Goal: Information Seeking & Learning: Learn about a topic

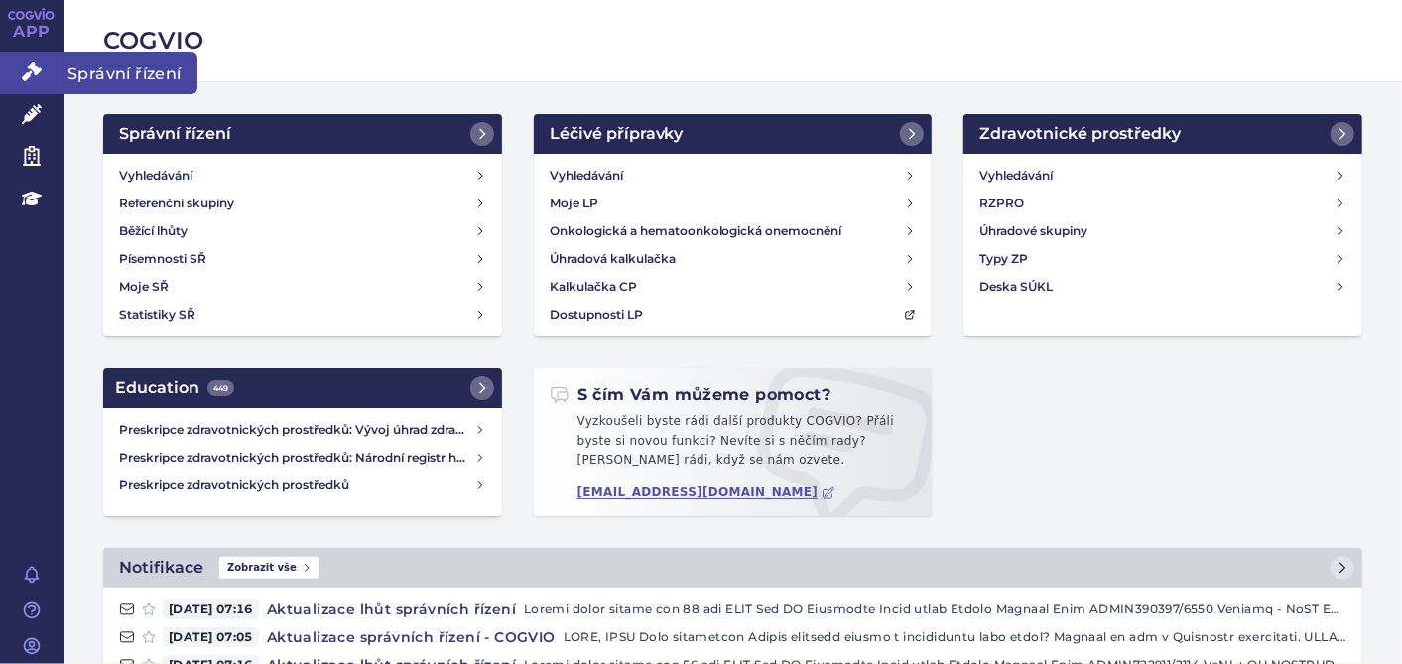
click at [32, 70] on icon at bounding box center [32, 72] width 20 height 20
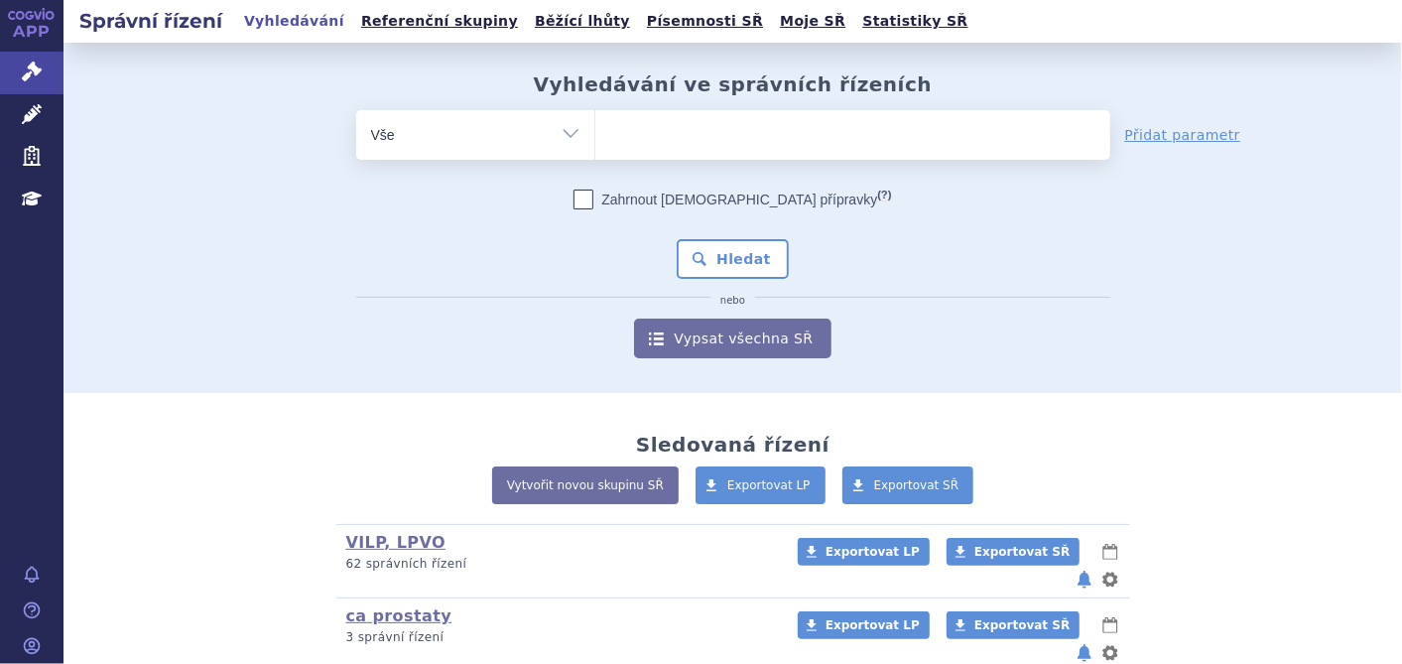
scroll to position [315, 0]
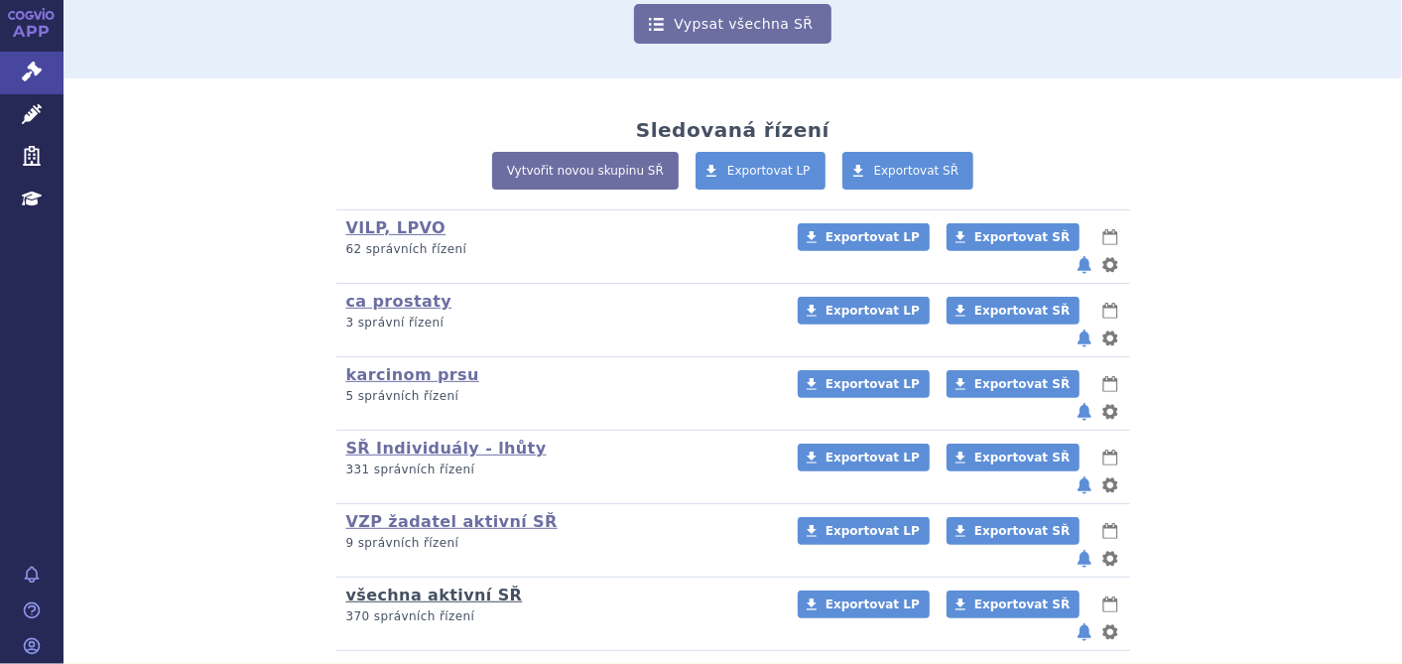
click at [448, 585] on link "všechna aktivní SŘ" at bounding box center [434, 594] width 177 height 19
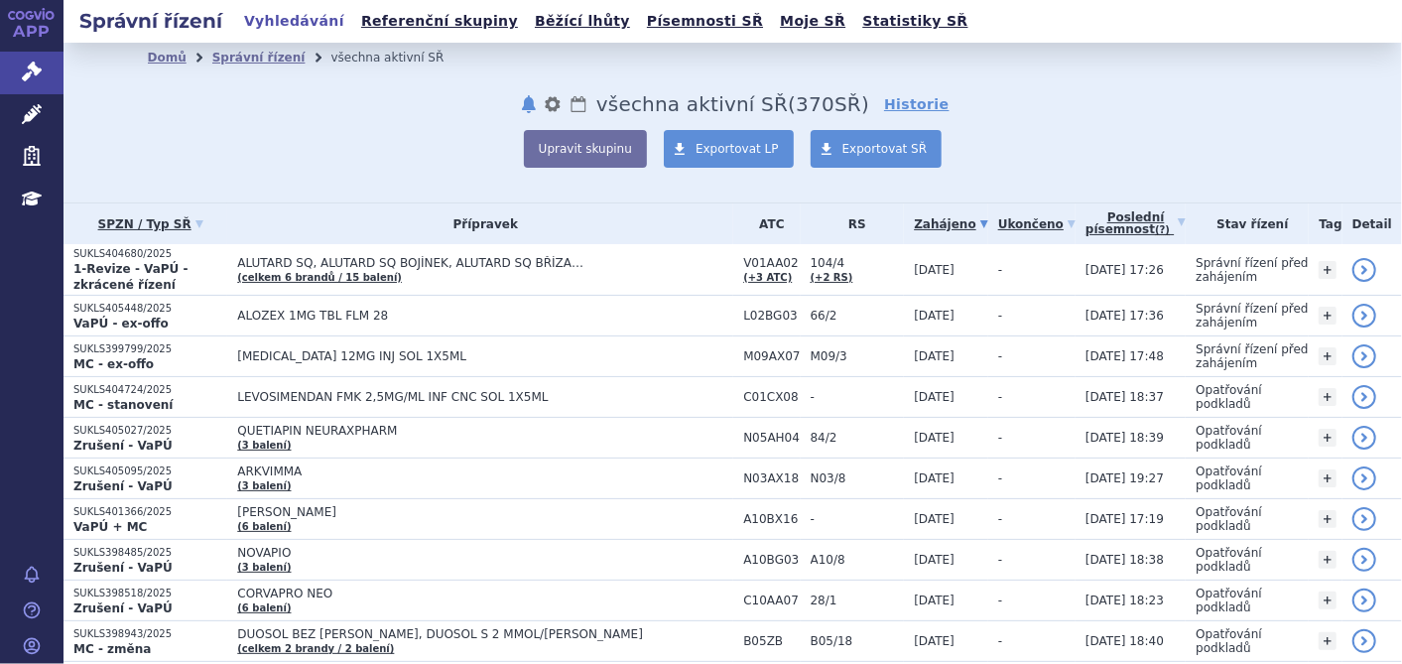
click at [1155, 231] on abbr "(?)" at bounding box center [1162, 230] width 15 height 12
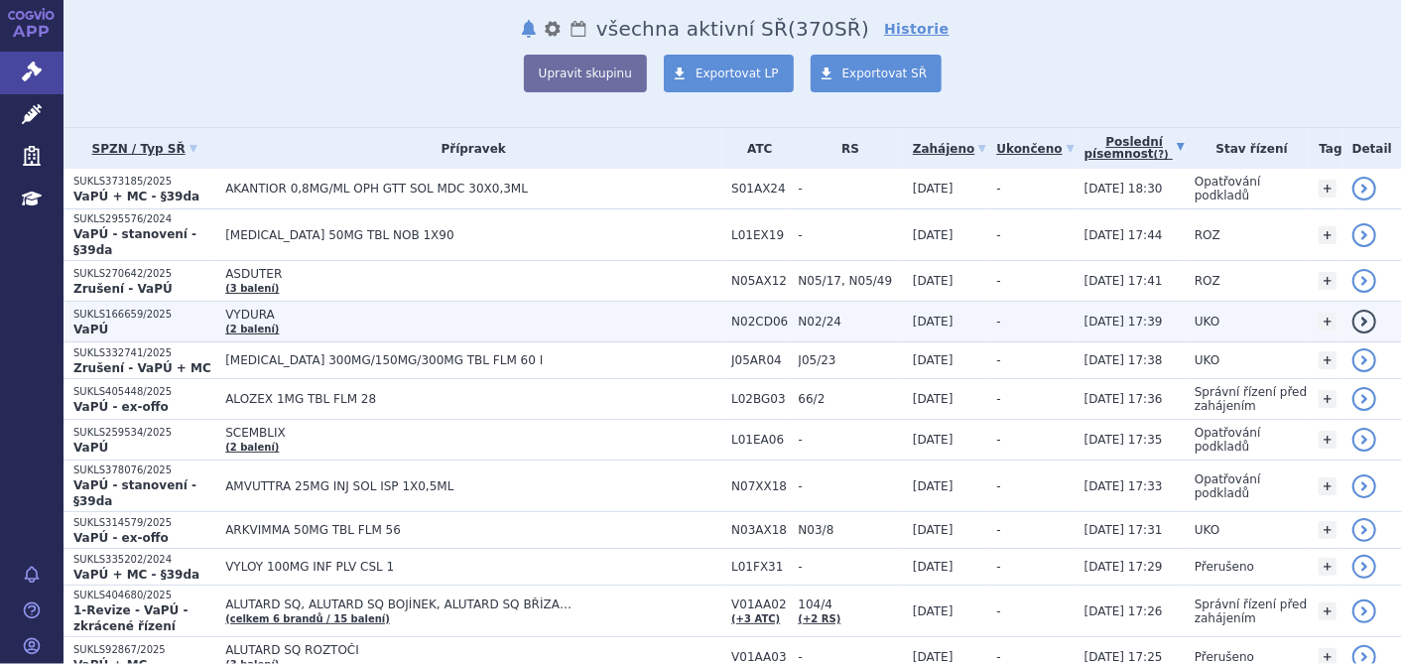
scroll to position [110, 0]
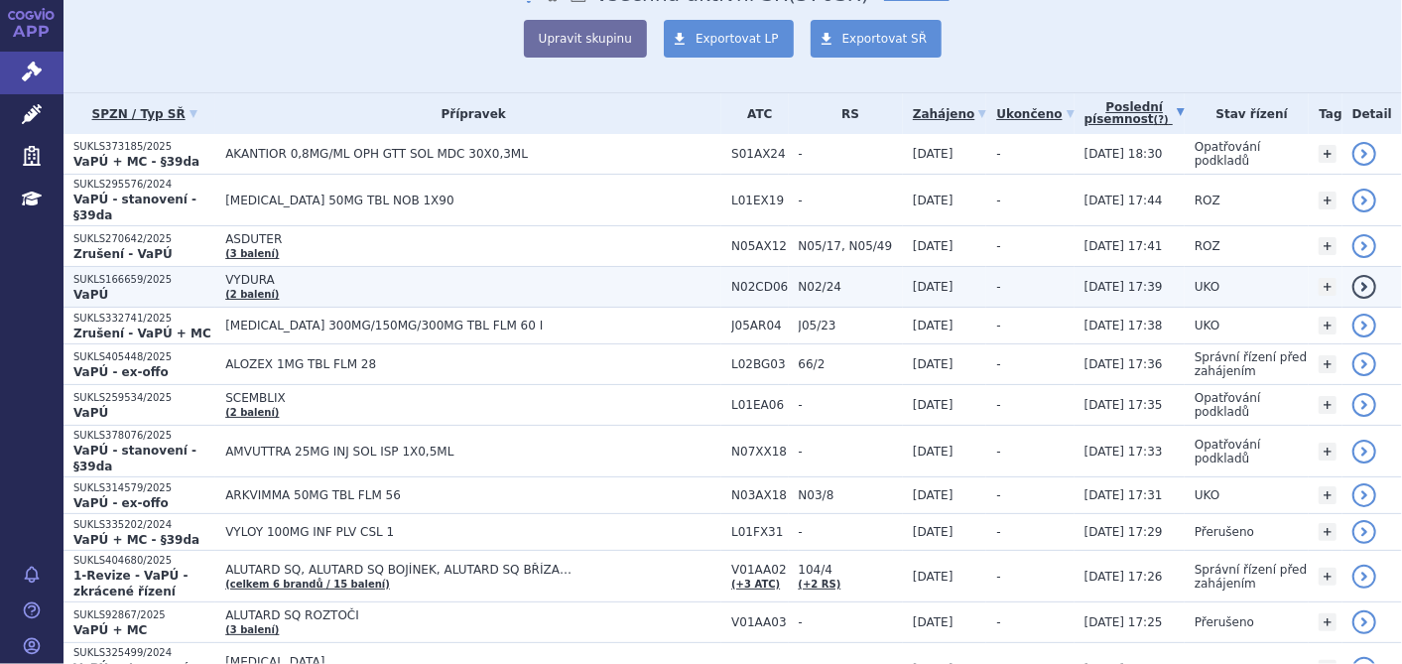
click at [243, 273] on span "VYDURA" at bounding box center [473, 280] width 496 height 14
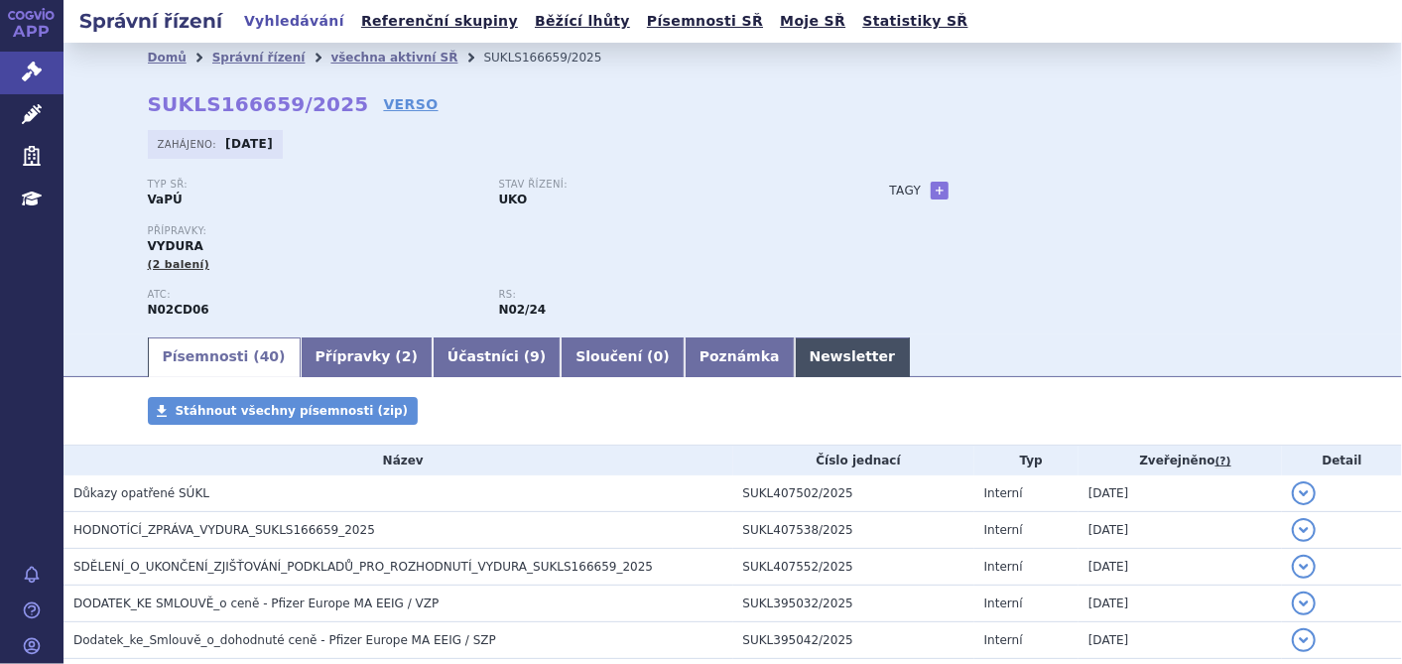
click at [795, 359] on link "Newsletter" at bounding box center [853, 357] width 116 height 40
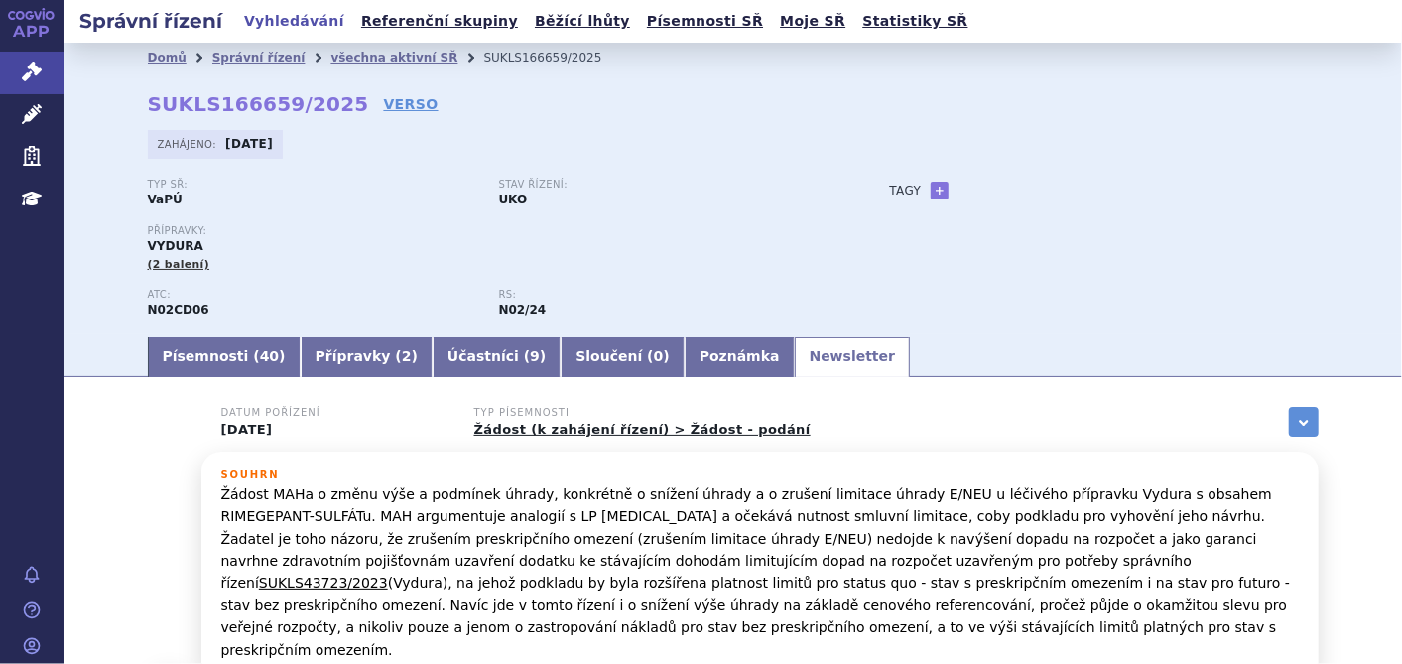
scroll to position [110, 0]
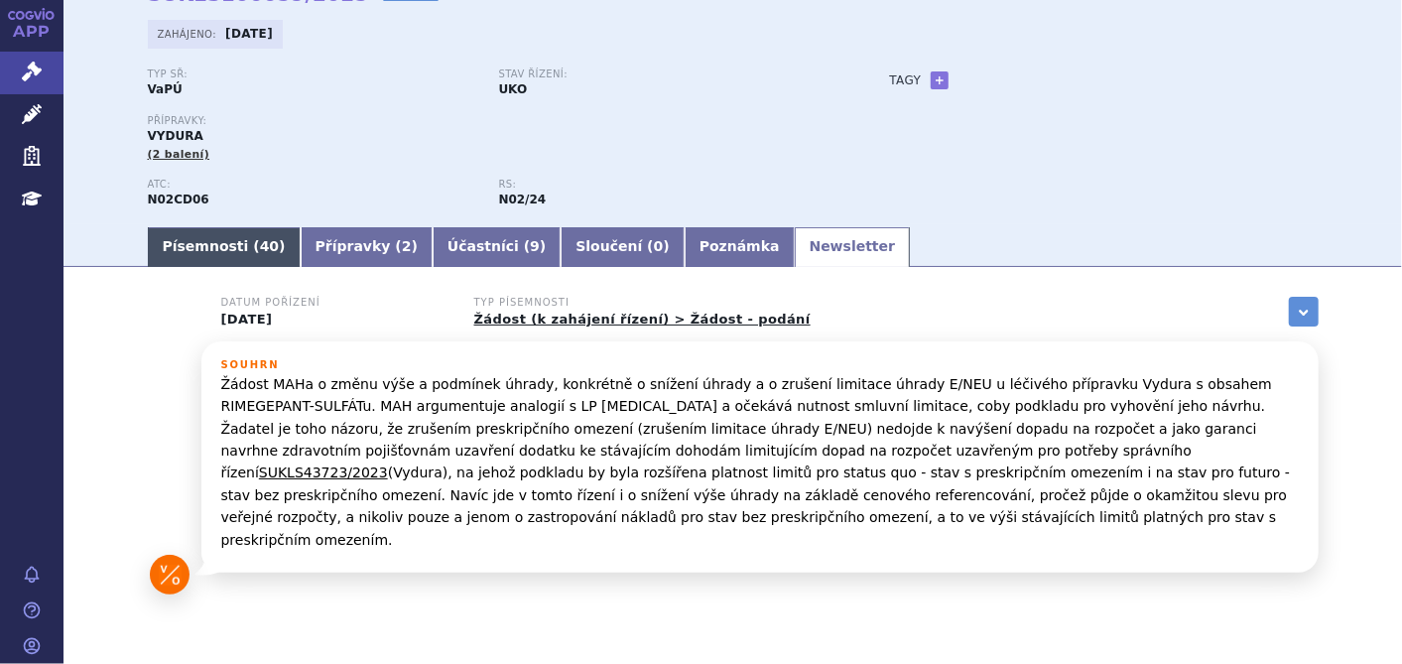
click at [186, 247] on link "Písemnosti ( 40 )" at bounding box center [224, 247] width 153 height 40
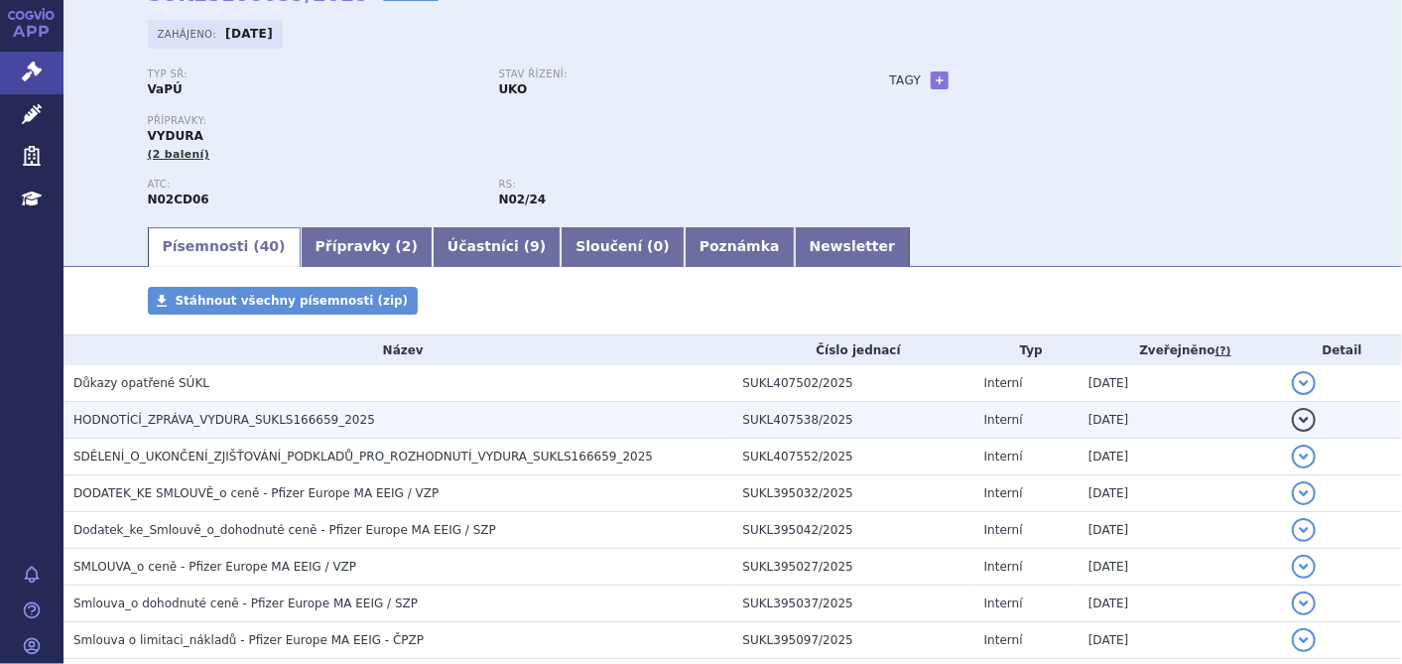
click at [272, 420] on span "HODNOTÍCÍ_ZPRÁVA_VYDURA_SUKLS166659_2025" at bounding box center [224, 420] width 302 height 14
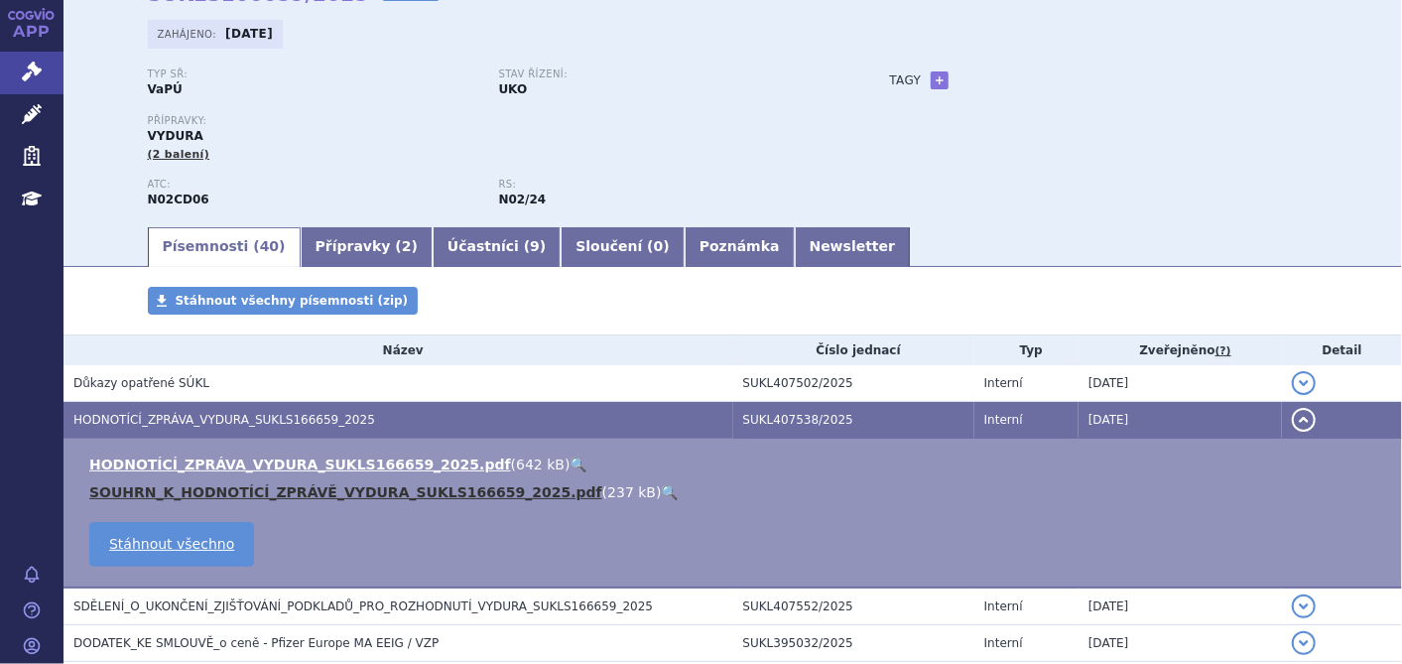
click at [271, 496] on link "SOUHRN_K_HODNOTÍCÍ_ZPRÁVĚ_VYDURA_SUKLS166659_2025.pdf" at bounding box center [345, 492] width 513 height 16
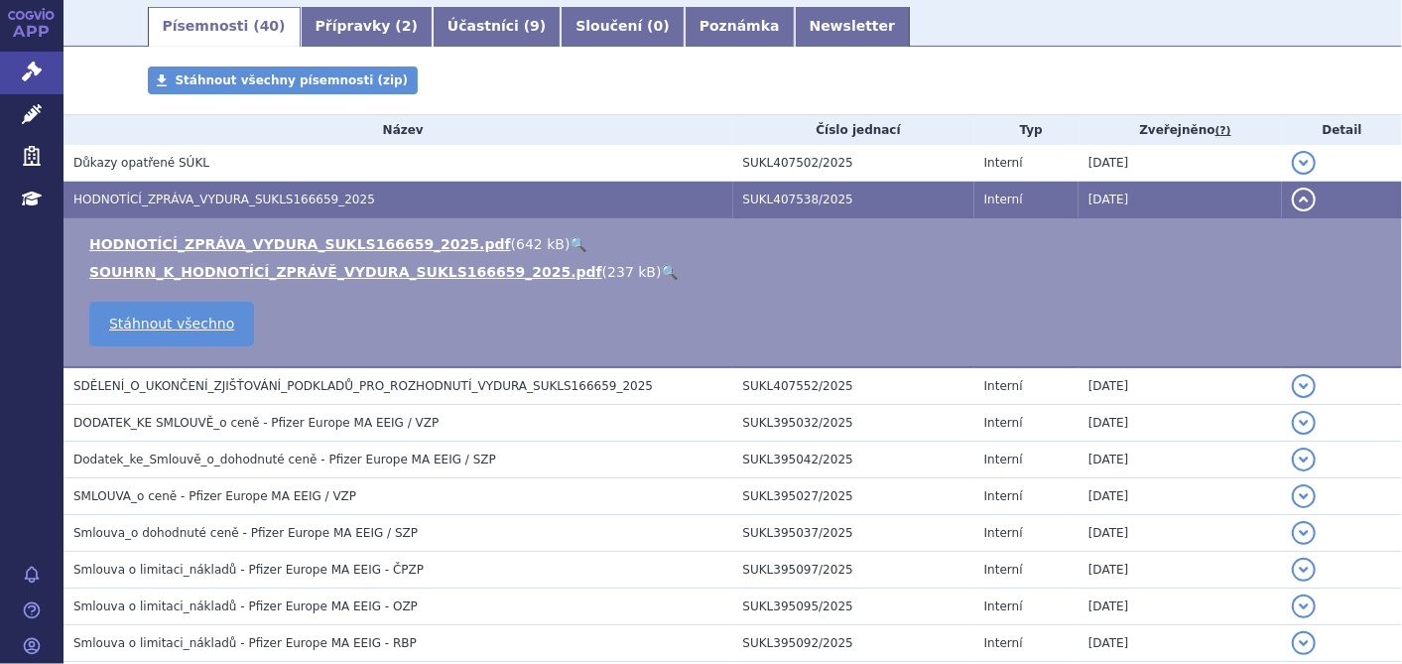
scroll to position [441, 0]
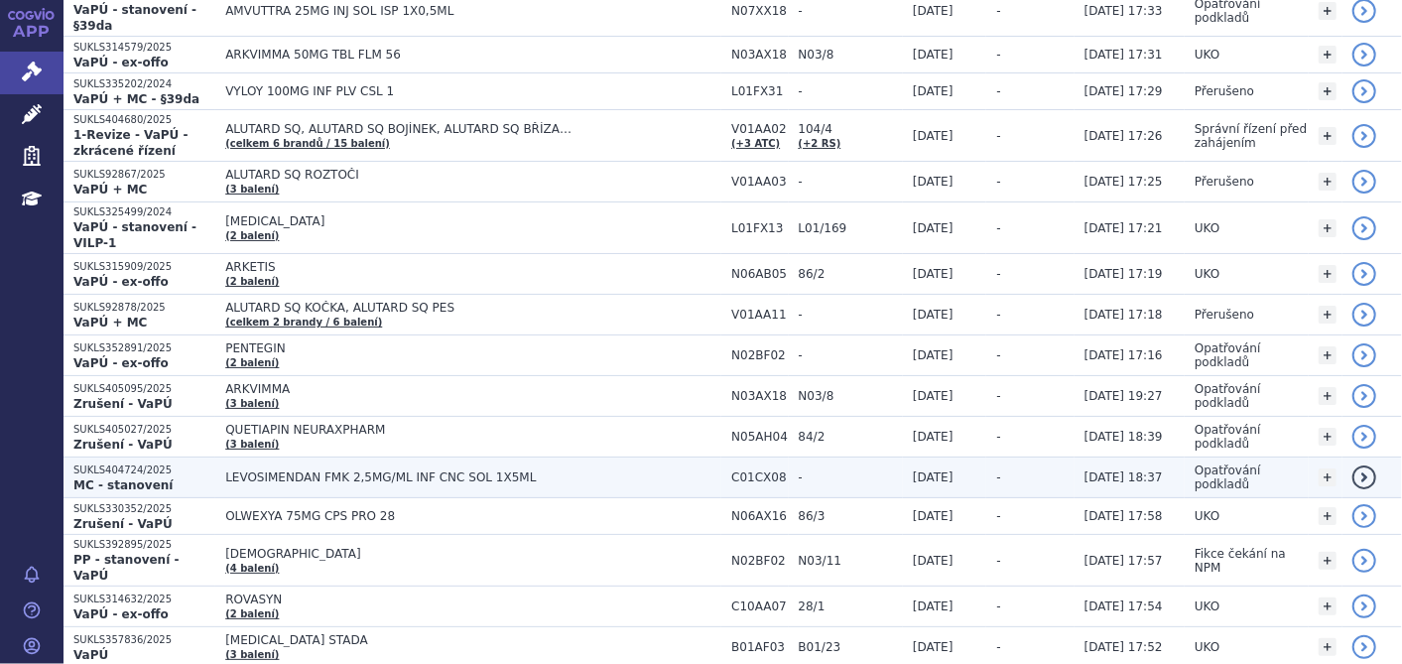
scroll to position [330, 0]
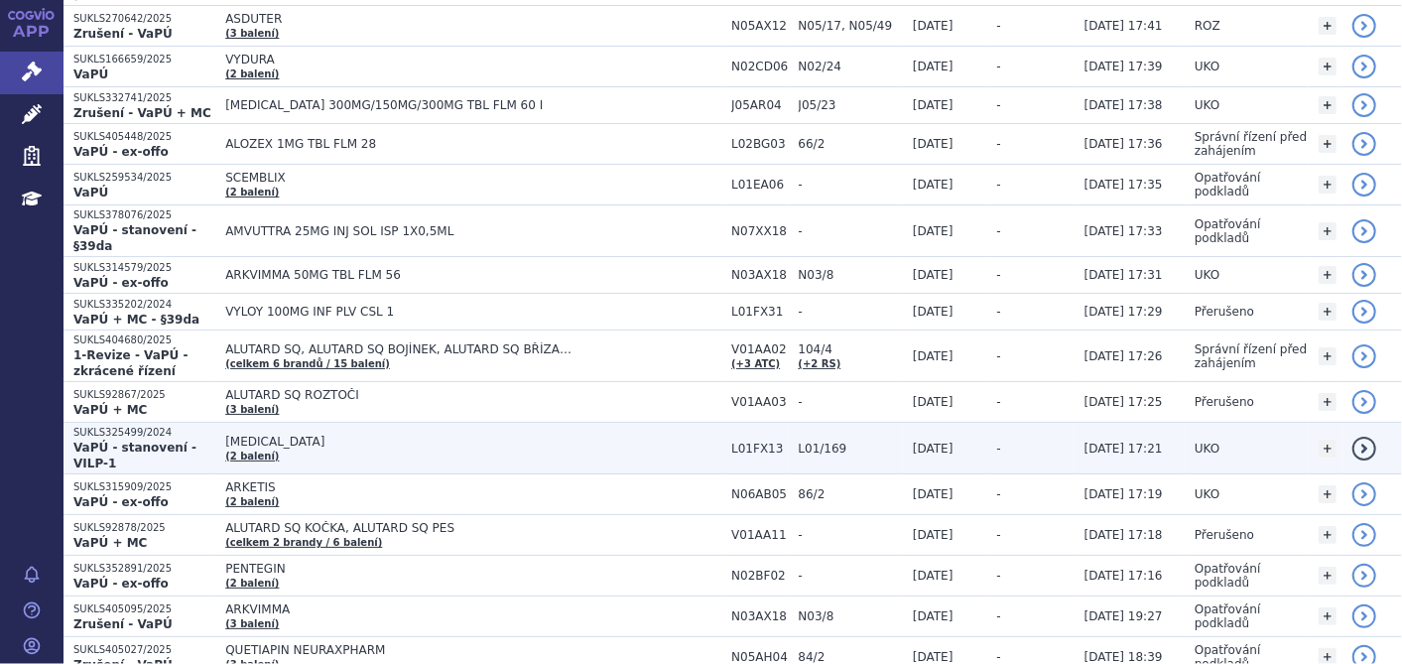
click at [260, 435] on span "[MEDICAL_DATA]" at bounding box center [473, 442] width 496 height 14
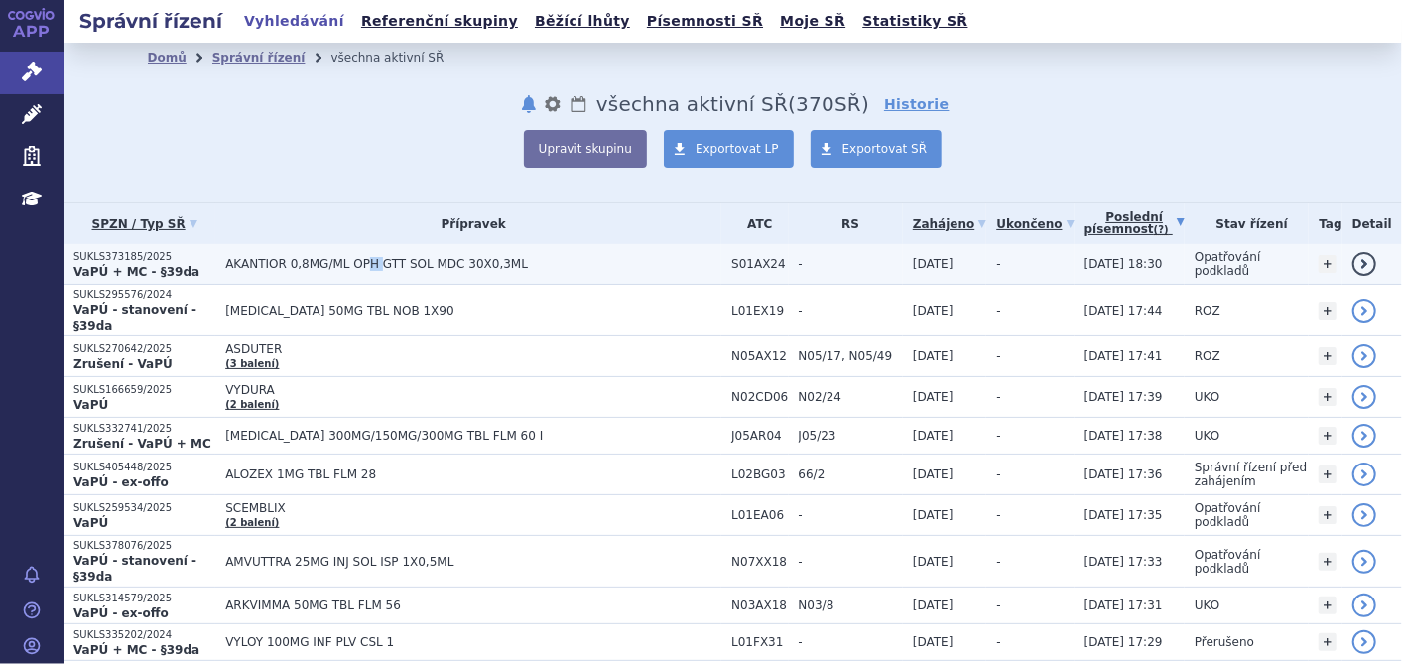
click at [373, 259] on span "AKANTIOR 0,8MG/ML OPH GTT SOL MDC 30X0,3ML" at bounding box center [473, 264] width 496 height 14
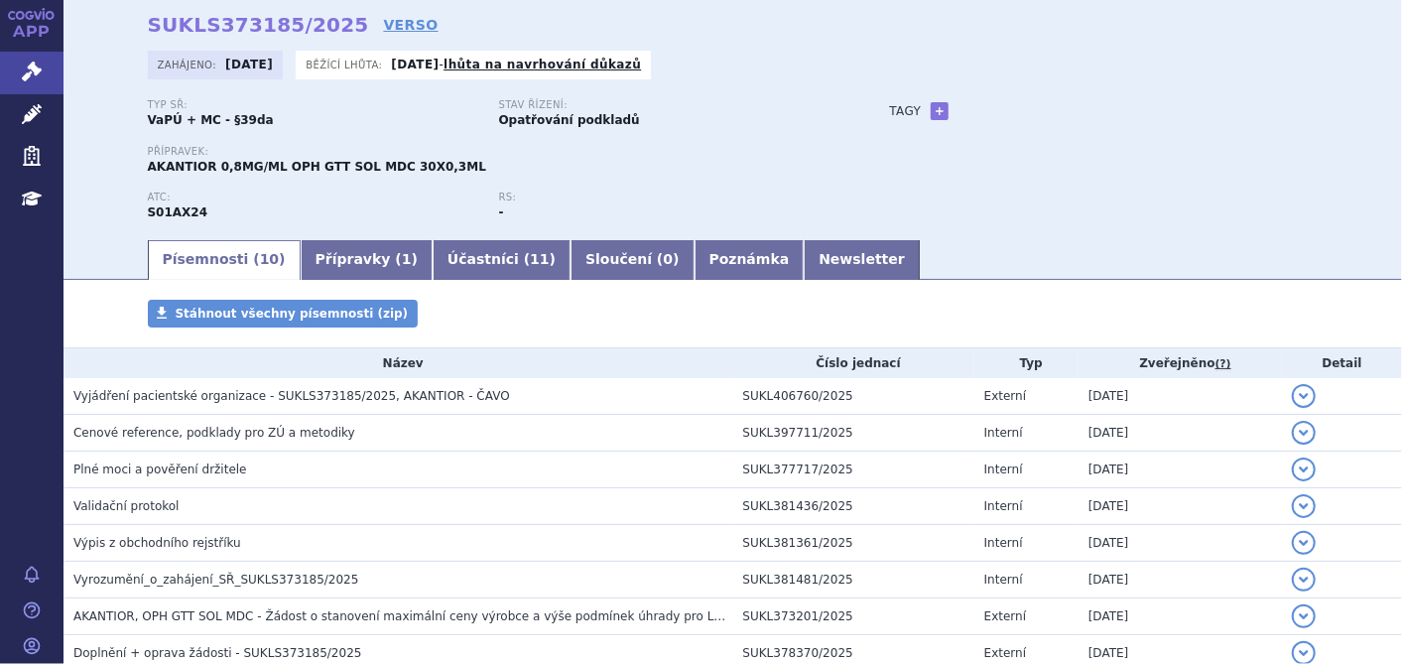
scroll to position [110, 0]
